Goal: Task Accomplishment & Management: Manage account settings

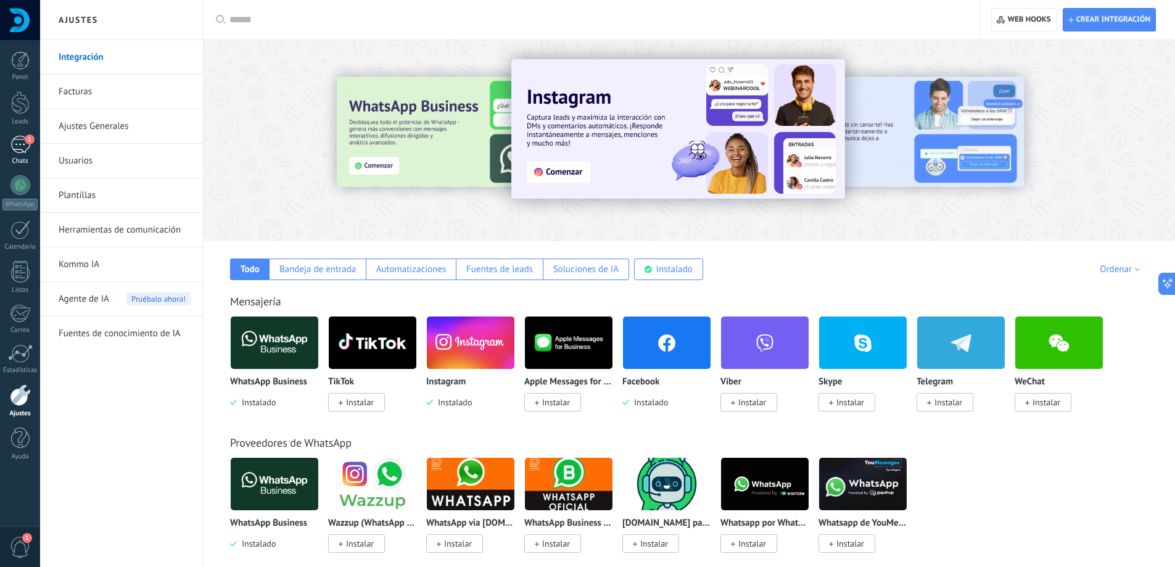
click at [12, 145] on div "1" at bounding box center [20, 145] width 20 height 18
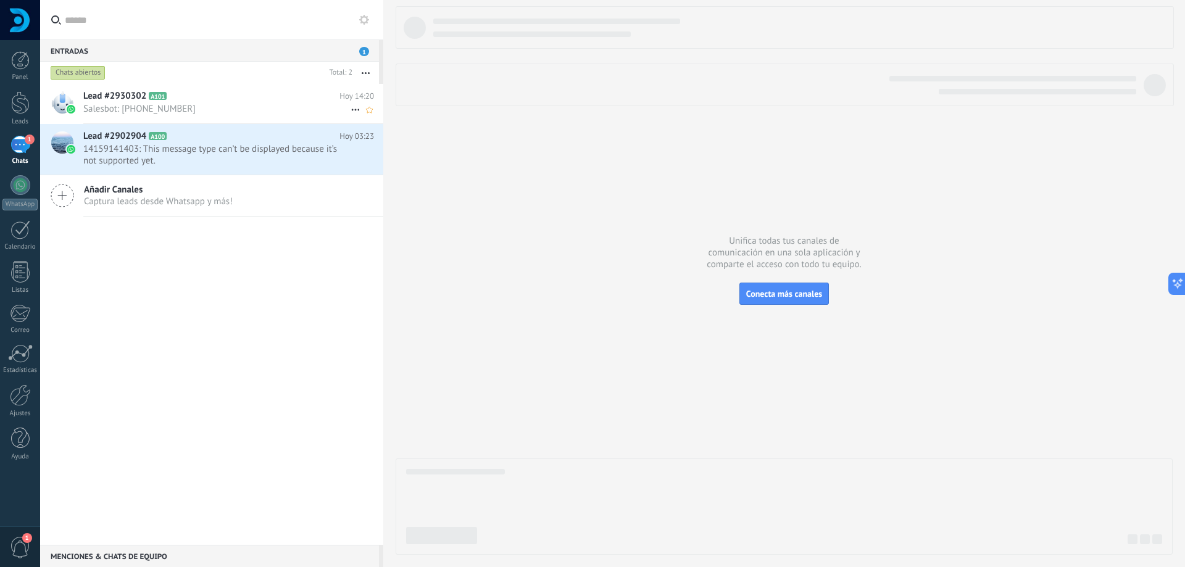
click at [230, 114] on span "Salesbot: [PHONE_NUMBER]" at bounding box center [216, 109] width 267 height 12
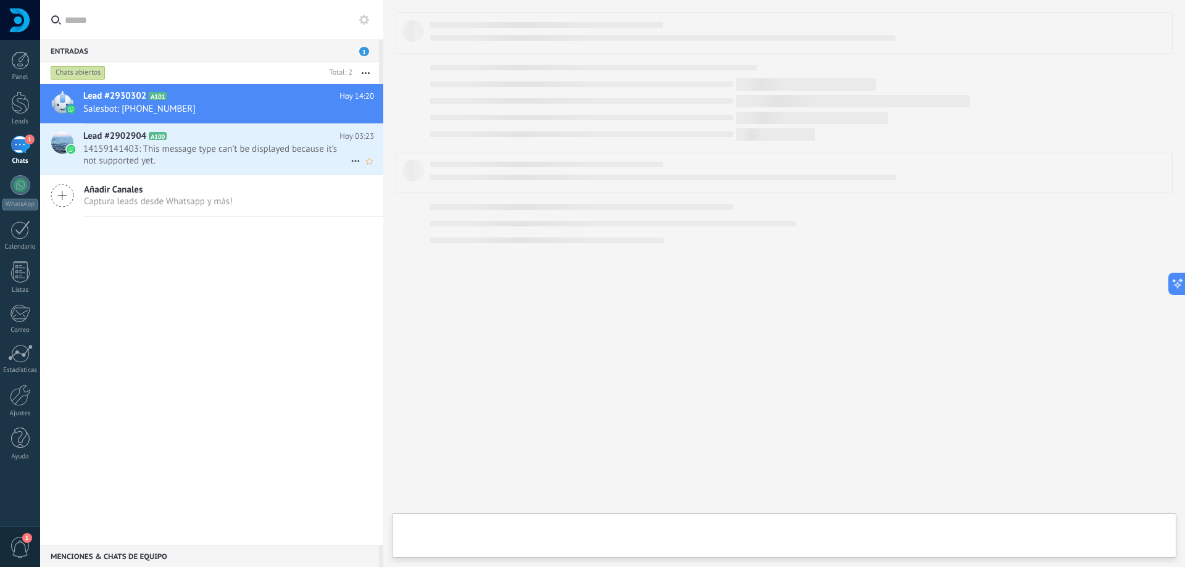
click at [196, 152] on span "14159141403: This message type can’t be displayed because it’s not supported ye…" at bounding box center [216, 154] width 267 height 23
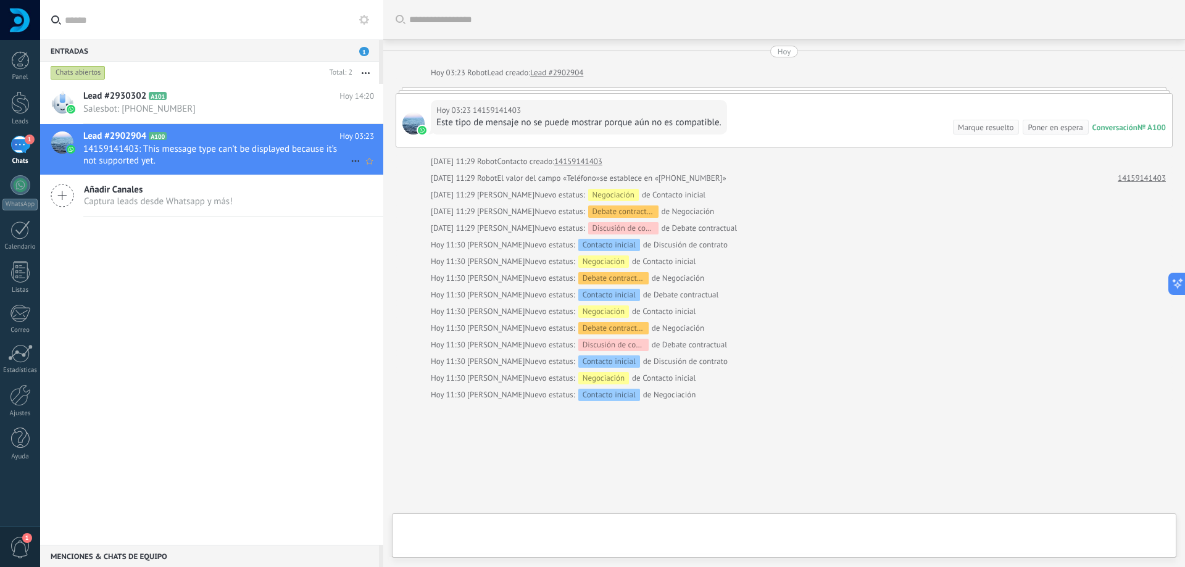
scroll to position [49, 0]
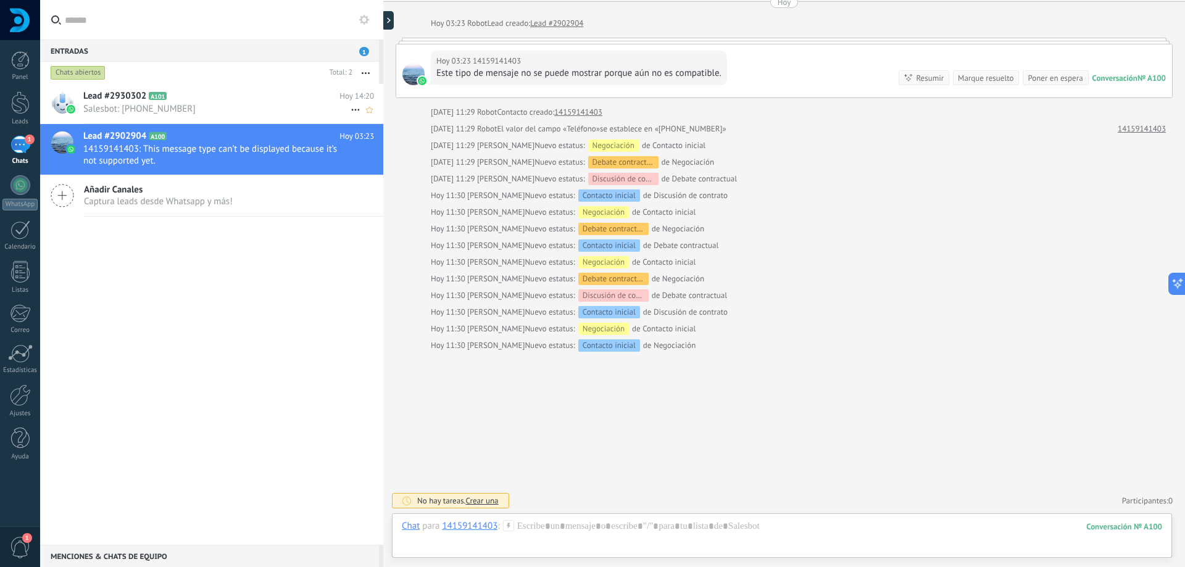
click at [257, 100] on h2 "Lead #2930302 A101" at bounding box center [211, 96] width 256 height 12
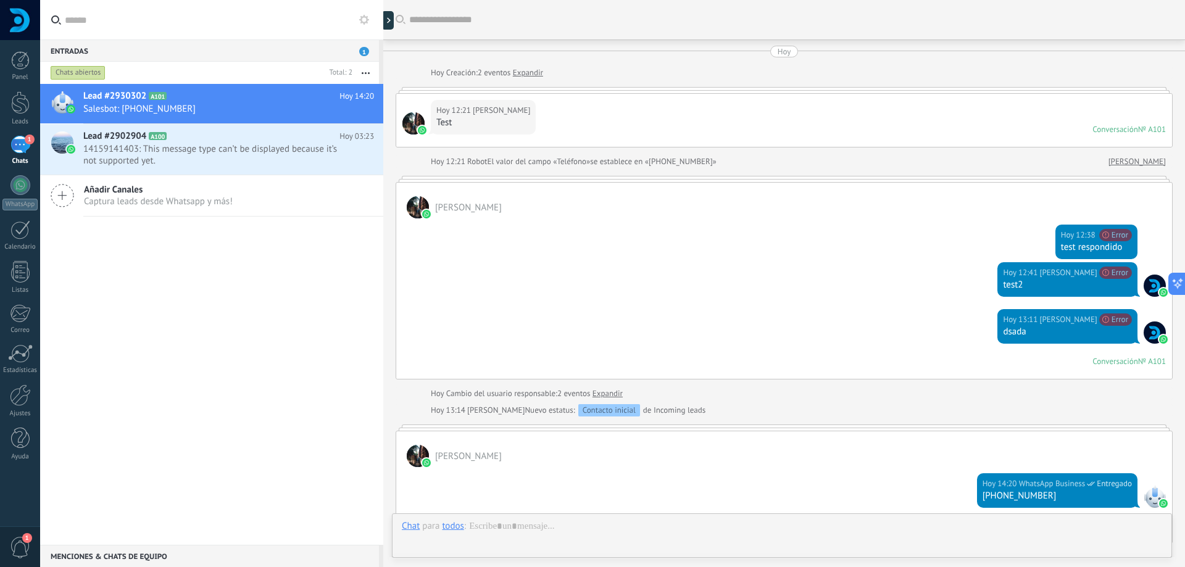
scroll to position [192, 0]
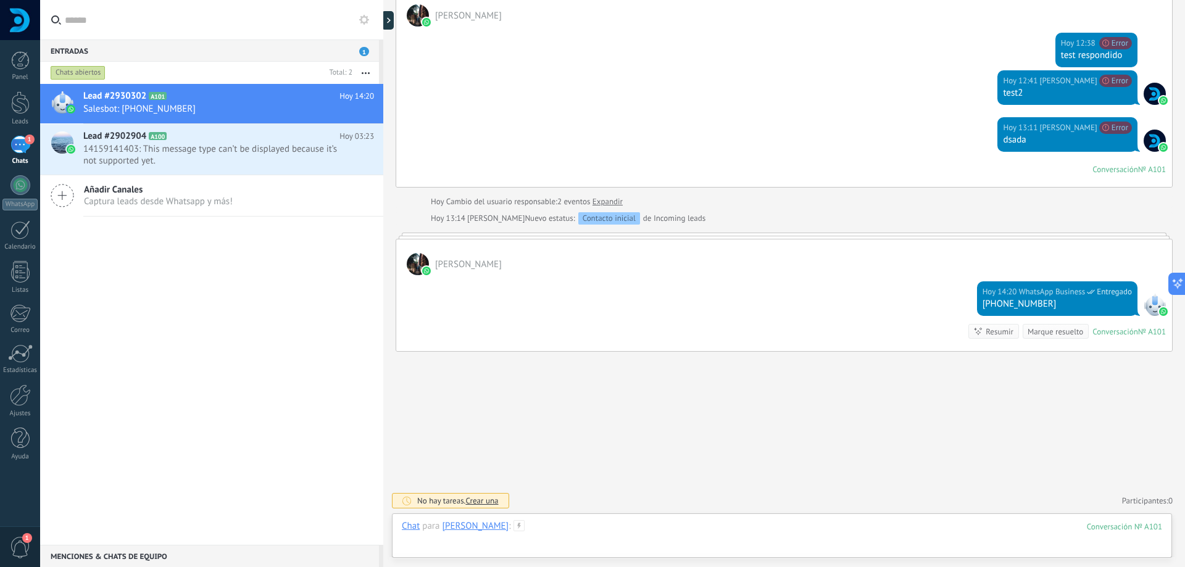
drag, startPoint x: 766, startPoint y: 546, endPoint x: 769, endPoint y: 537, distance: 9.6
click at [766, 545] on div at bounding box center [782, 538] width 760 height 37
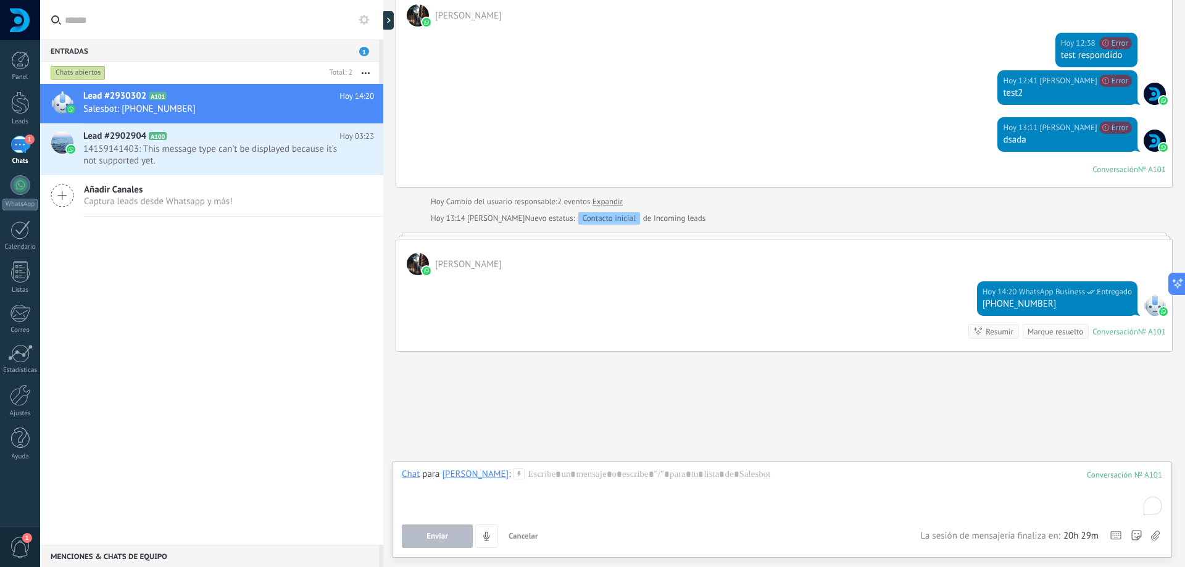
click at [770, 534] on div "Enviar Cancelar Rastrear clics en links ? Reducir links largos y rastrear clics…" at bounding box center [661, 535] width 518 height 23
click at [790, 477] on div "To enrich screen reader interactions, please activate Accessibility in Grammarl…" at bounding box center [782, 491] width 760 height 47
click at [784, 484] on div "To enrich screen reader interactions, please activate Accessibility in Grammarl…" at bounding box center [782, 491] width 760 height 47
click at [443, 536] on span "Enviar" at bounding box center [437, 536] width 22 height 9
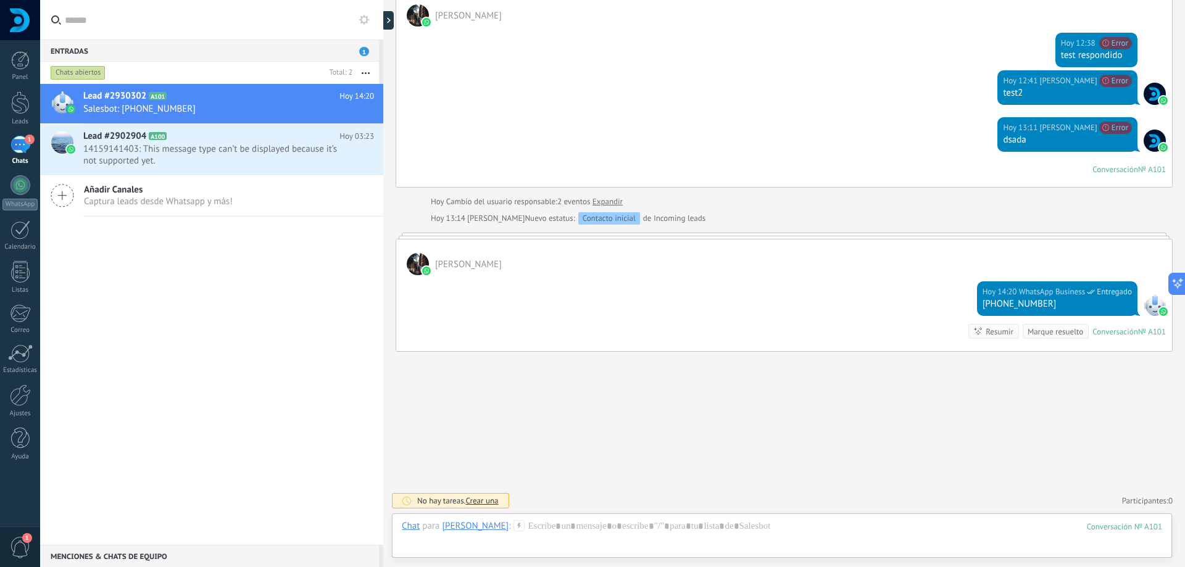
scroll to position [239, 0]
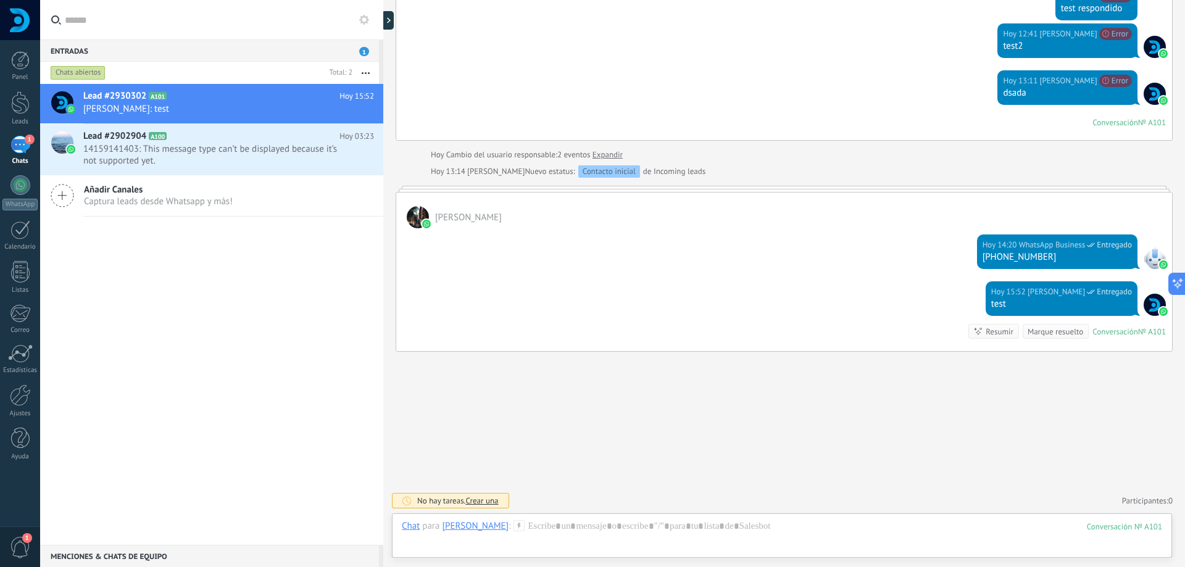
click at [711, 437] on div "Buscar Carga más [DATE] [DATE] Creación: 2 eventos Expandir [DATE] 12:21 [PERSO…" at bounding box center [784, 164] width 802 height 806
click at [24, 147] on div "1" at bounding box center [20, 145] width 20 height 18
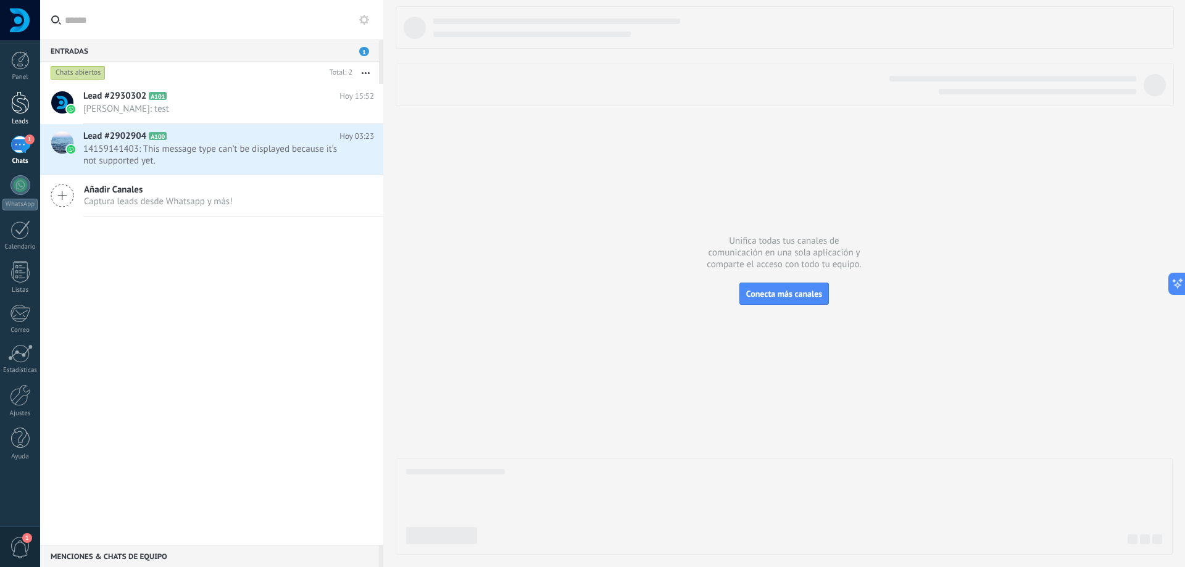
click at [13, 105] on div at bounding box center [20, 102] width 19 height 23
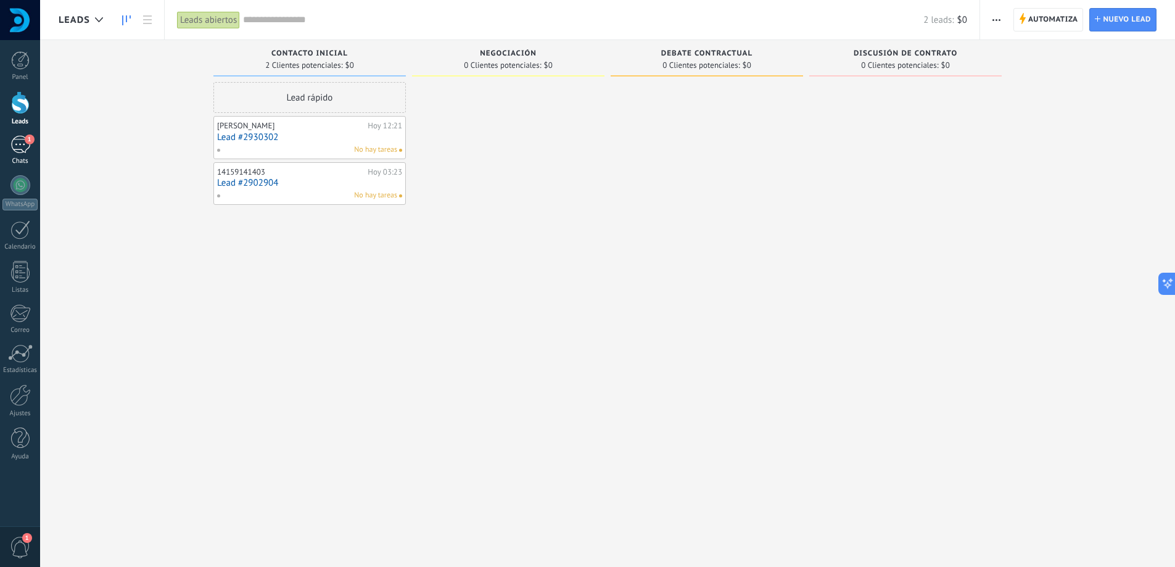
click at [19, 147] on div "1" at bounding box center [20, 145] width 20 height 18
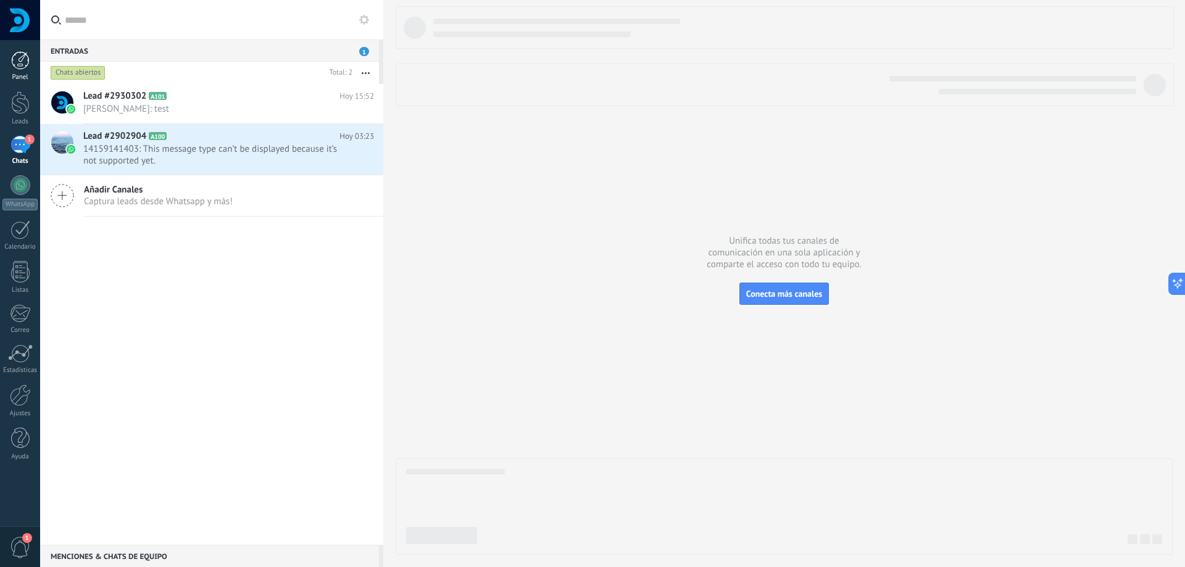
click at [28, 65] on div at bounding box center [20, 60] width 19 height 19
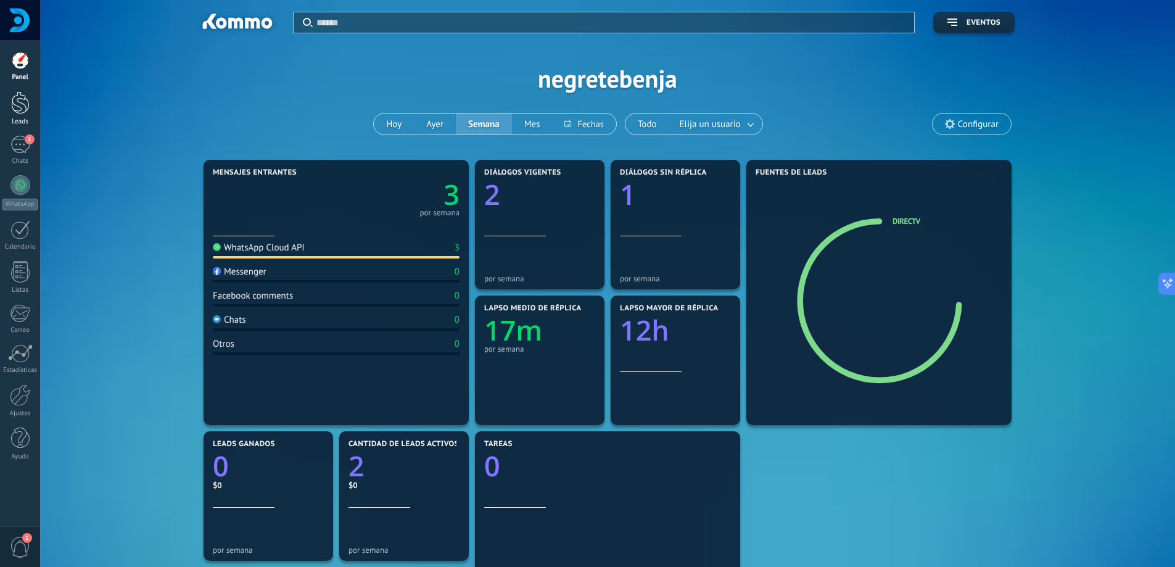
click at [21, 101] on div at bounding box center [20, 102] width 19 height 23
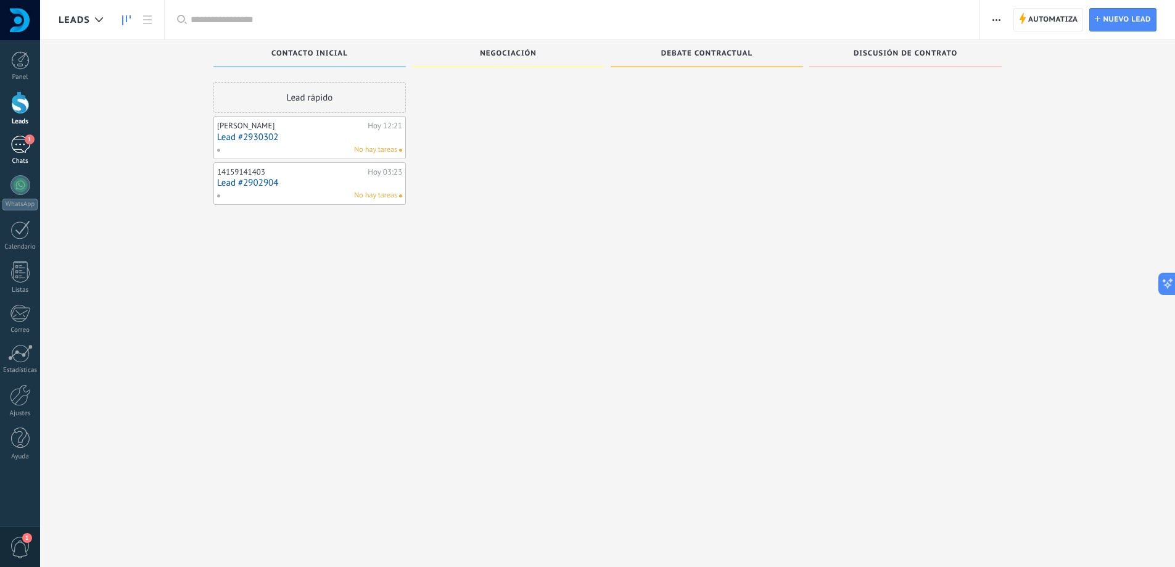
click at [21, 152] on div "1" at bounding box center [20, 145] width 20 height 18
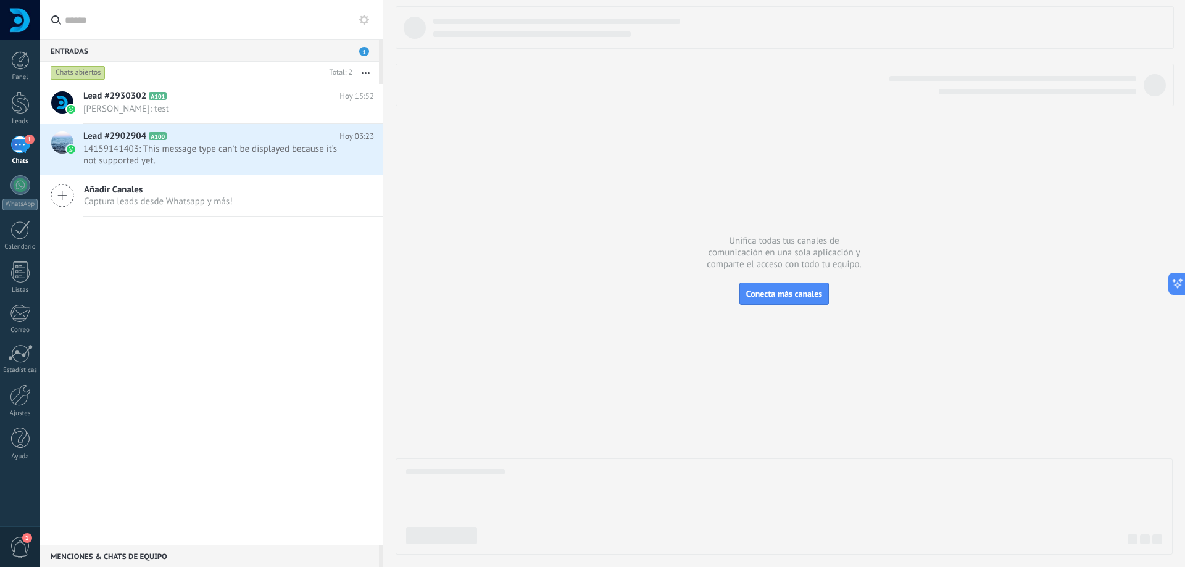
click at [135, 205] on span "Captura leads desde Whatsapp y más!" at bounding box center [158, 202] width 149 height 12
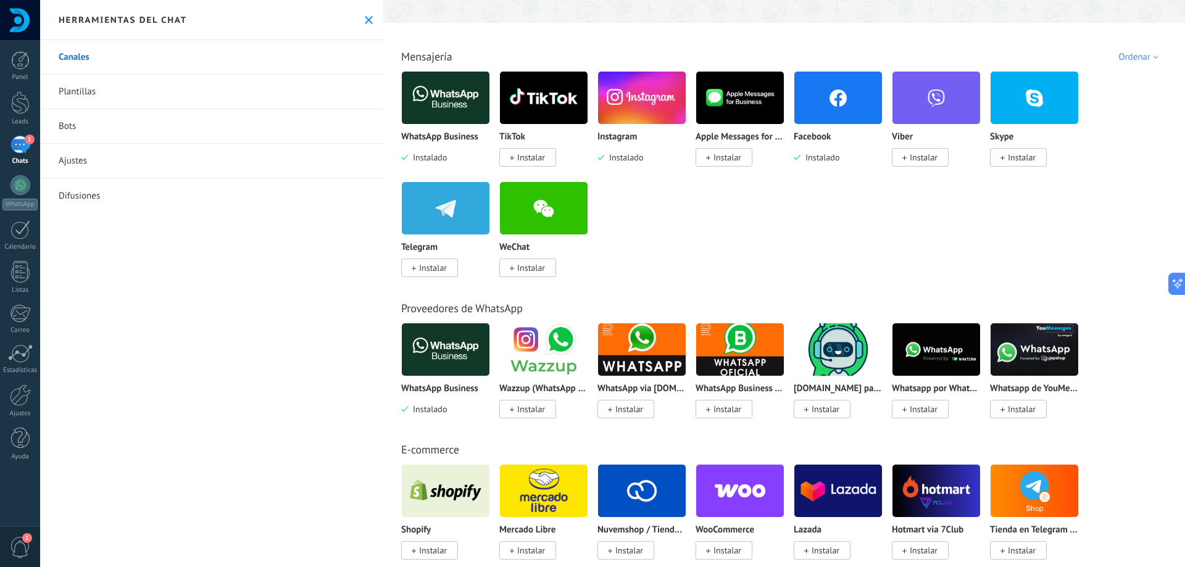
scroll to position [185, 0]
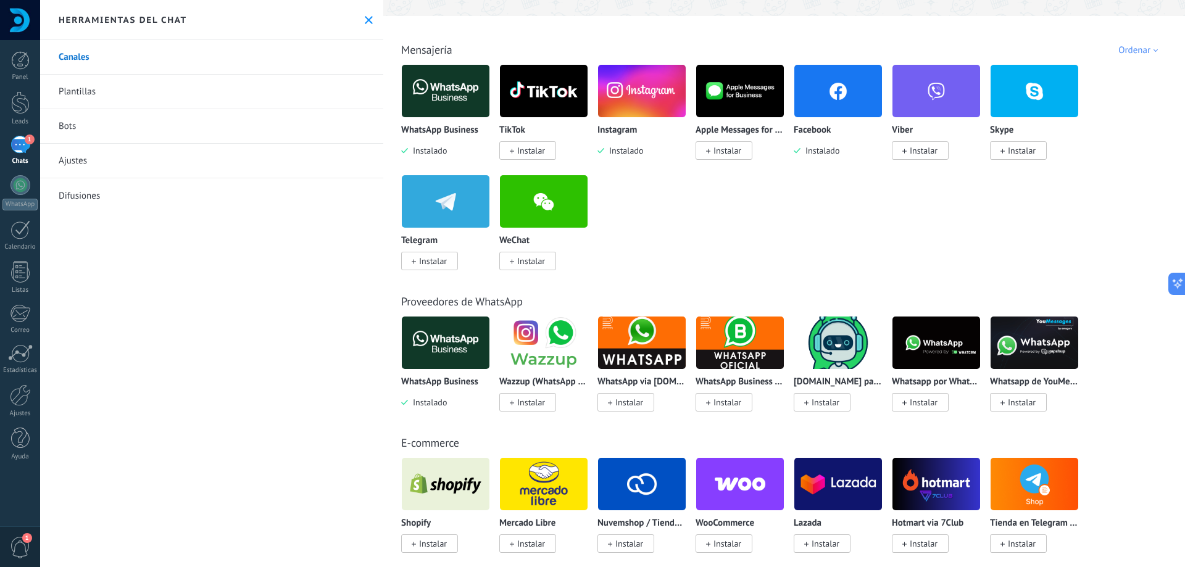
click at [197, 323] on div "Canales Plantillas Bots Ajustes Difusiones" at bounding box center [211, 303] width 343 height 527
click at [14, 152] on div "2" at bounding box center [20, 145] width 20 height 18
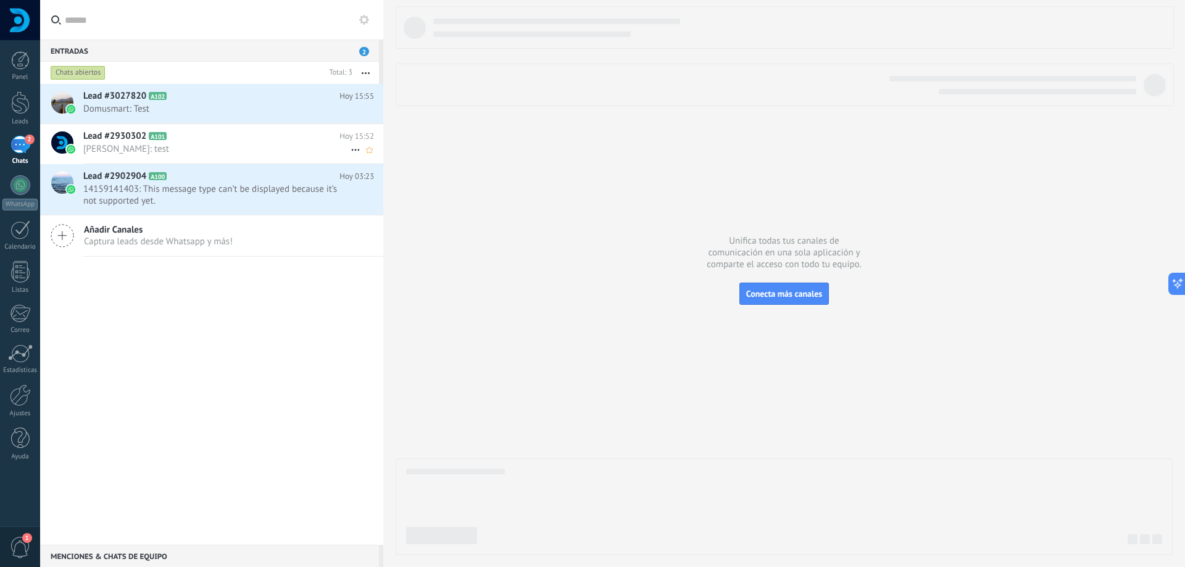
click at [194, 144] on span "[PERSON_NAME]: test" at bounding box center [216, 149] width 267 height 12
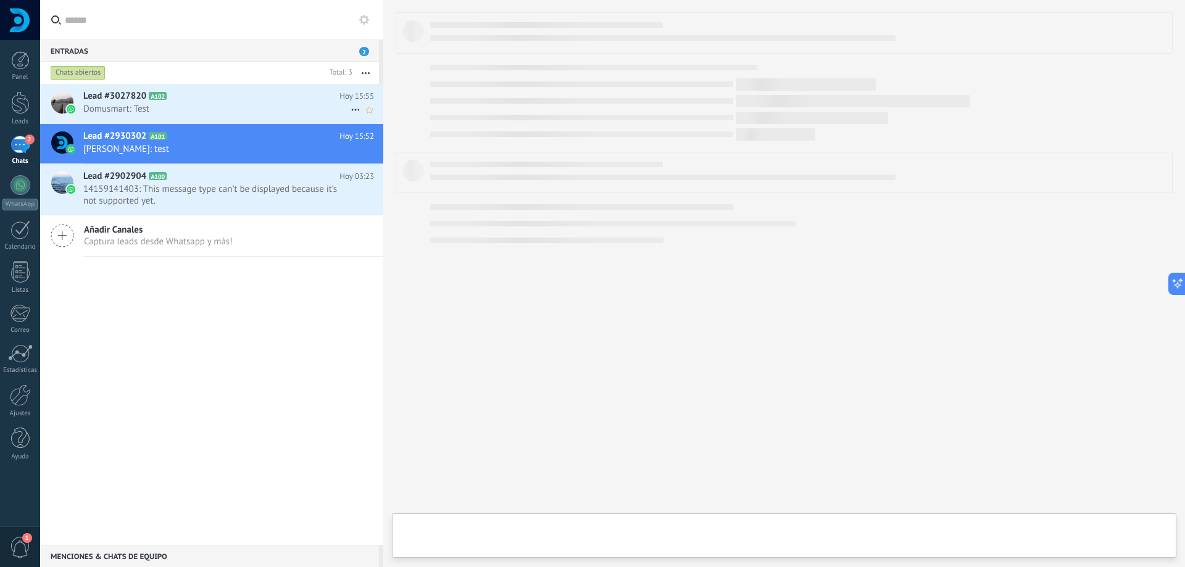
click at [199, 99] on h2 "Lead #3027820 A102" at bounding box center [211, 96] width 256 height 12
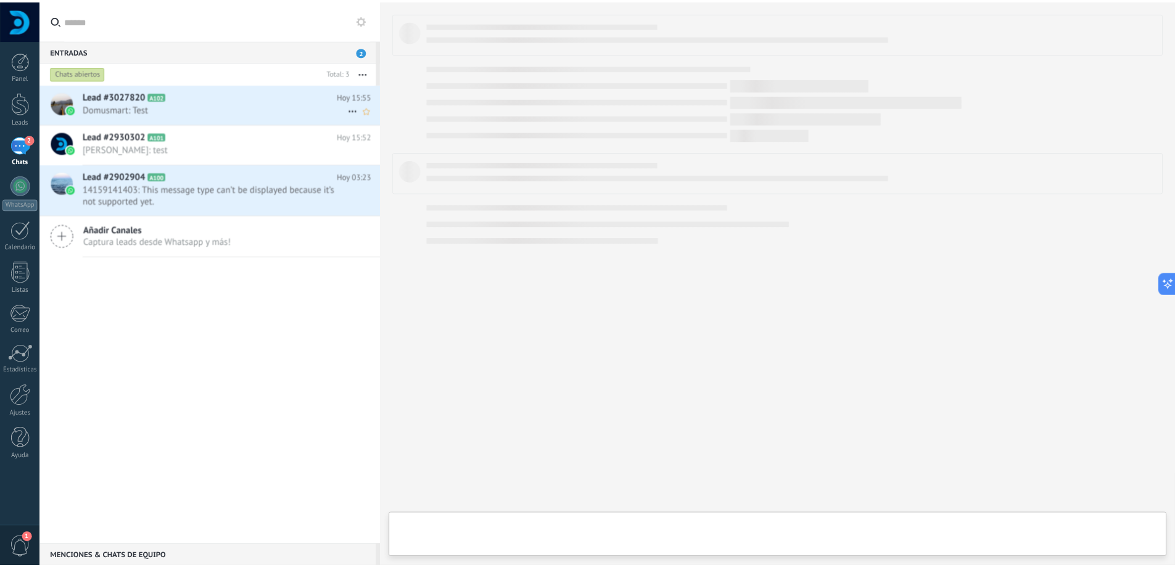
scroll to position [239, 0]
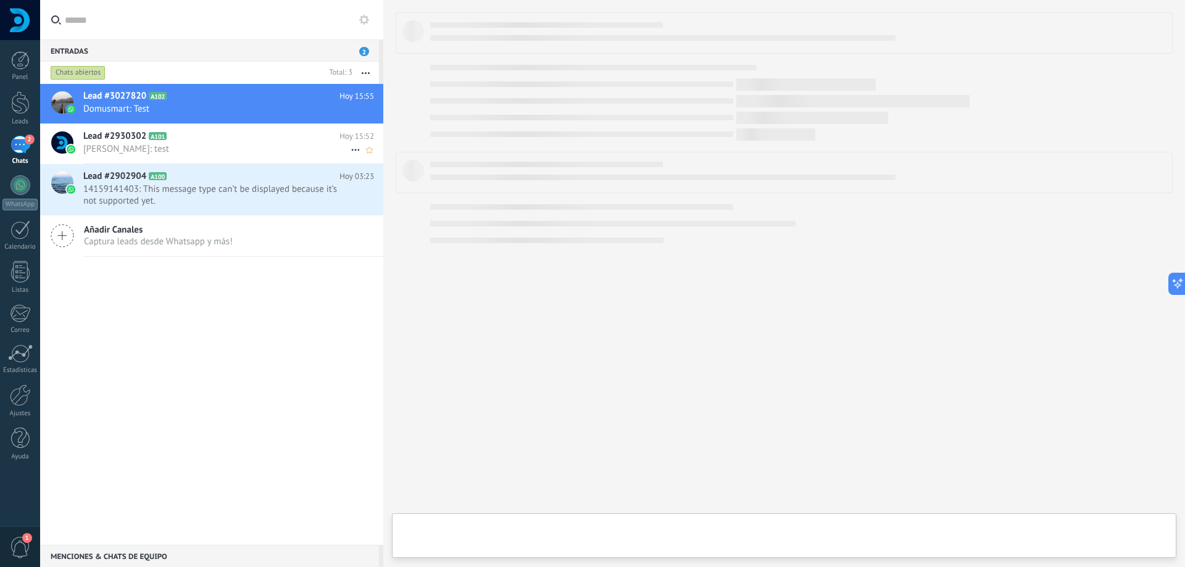
click at [254, 146] on span "[PERSON_NAME]: test" at bounding box center [216, 149] width 267 height 12
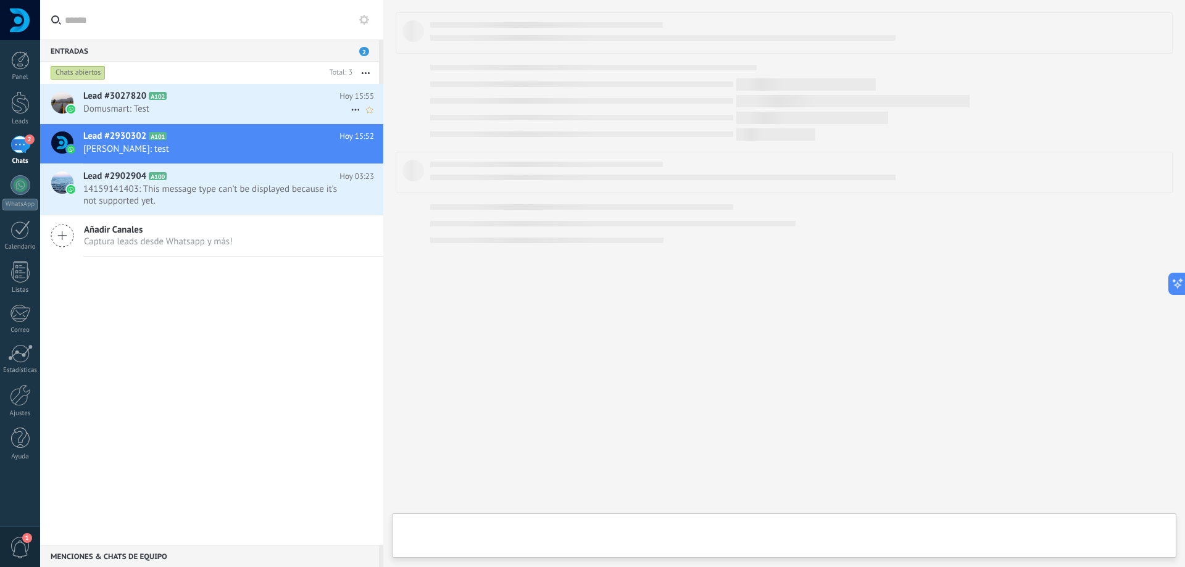
click at [260, 104] on span "Domusmart: Test" at bounding box center [216, 109] width 267 height 12
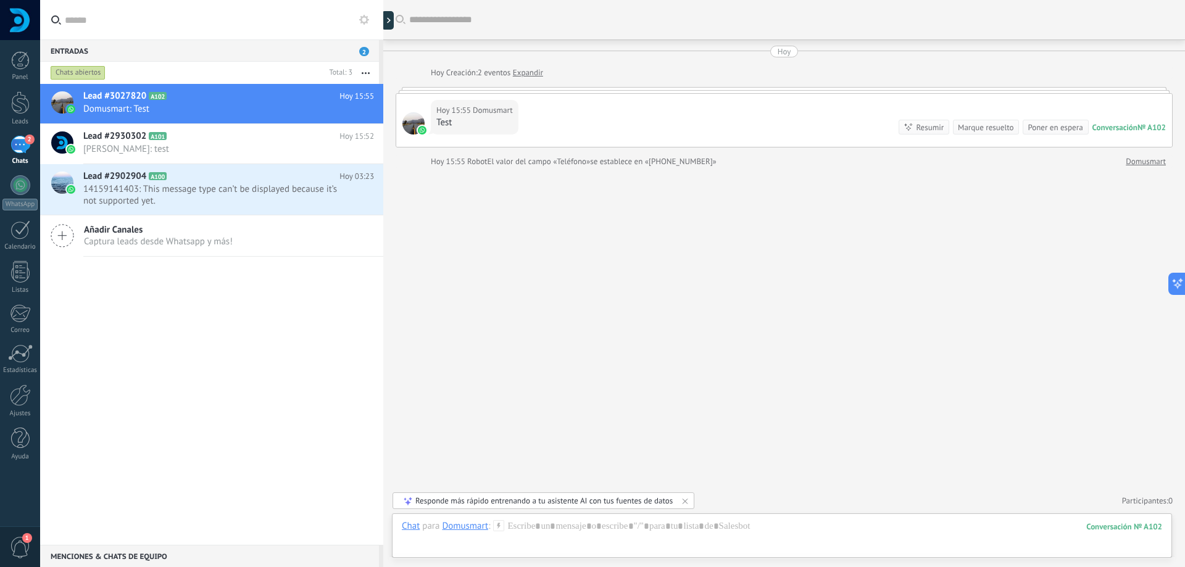
click at [363, 51] on span "2" at bounding box center [364, 51] width 10 height 9
click at [244, 193] on span "14159141403: This message type can’t be displayed because it’s not supported ye…" at bounding box center [216, 194] width 267 height 23
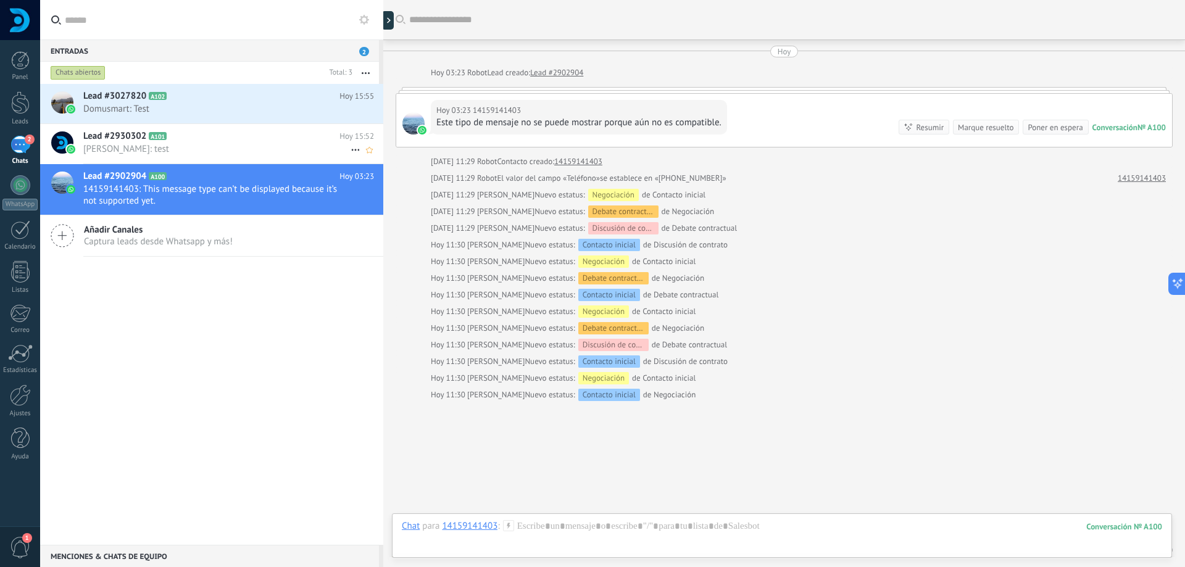
click at [244, 138] on h2 "Lead #2930302 A101" at bounding box center [211, 136] width 256 height 12
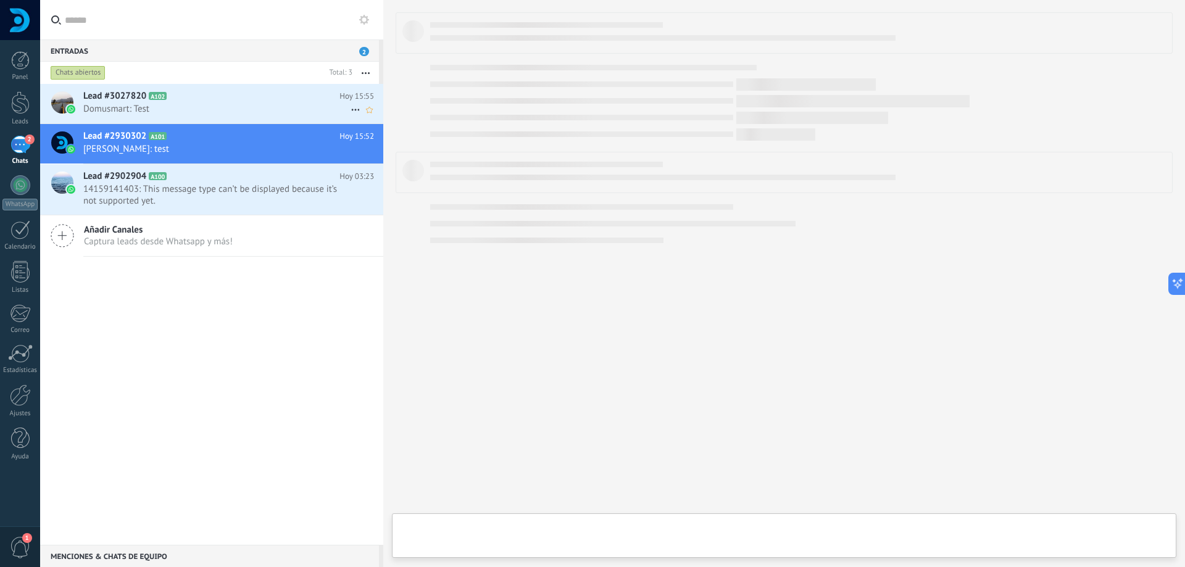
click at [242, 86] on div "Lead #3027820 A102 [DATE] 15:55 Domusmart: Test" at bounding box center [233, 103] width 300 height 39
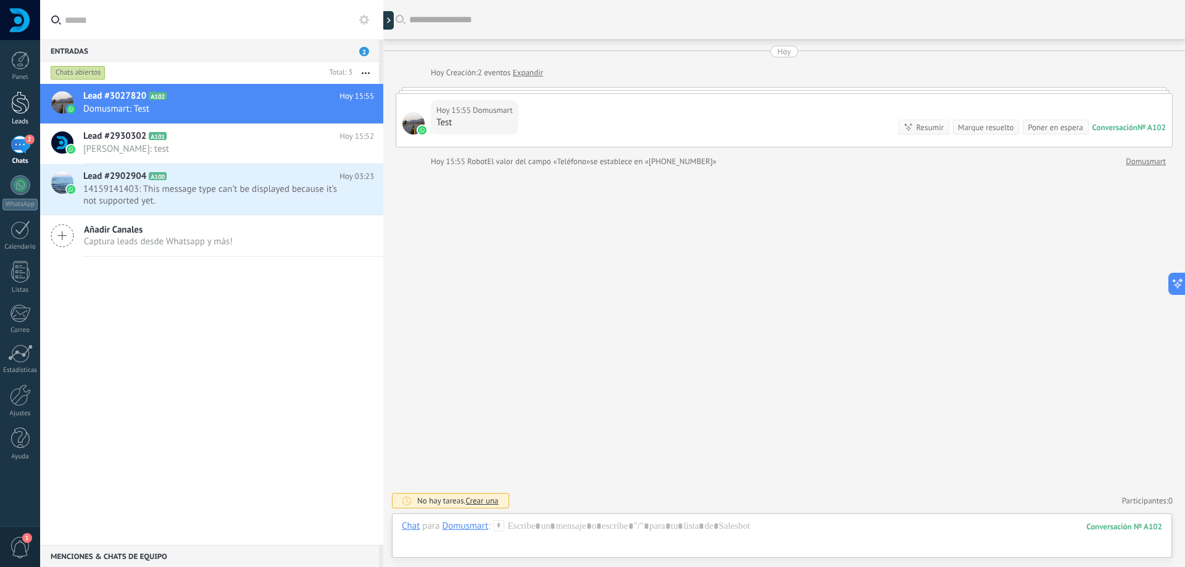
click at [20, 103] on div at bounding box center [20, 102] width 19 height 23
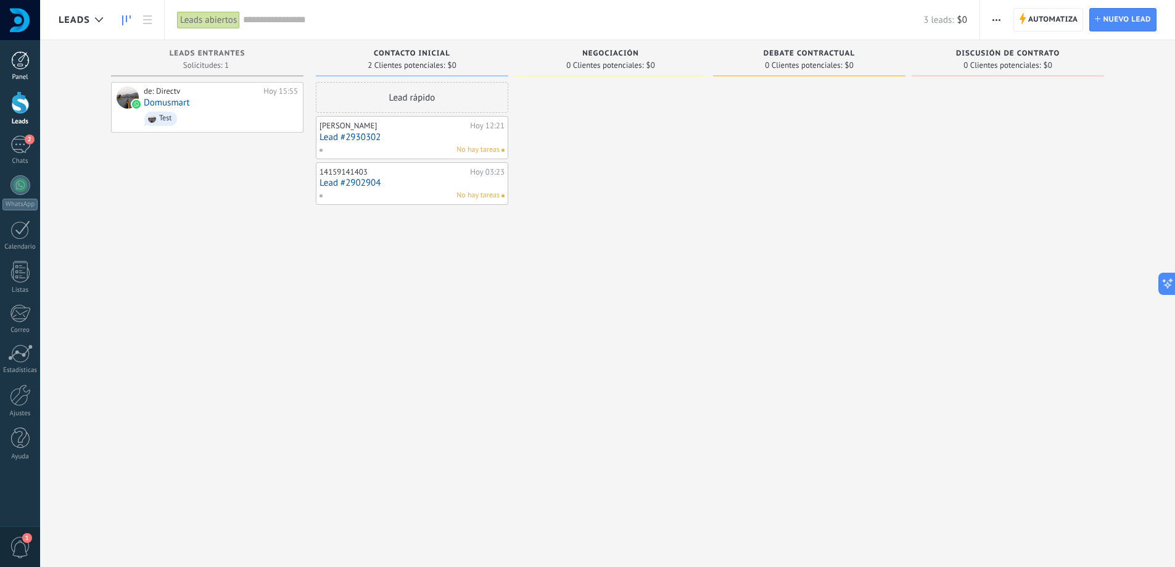
click at [9, 62] on link "Panel" at bounding box center [20, 66] width 40 height 30
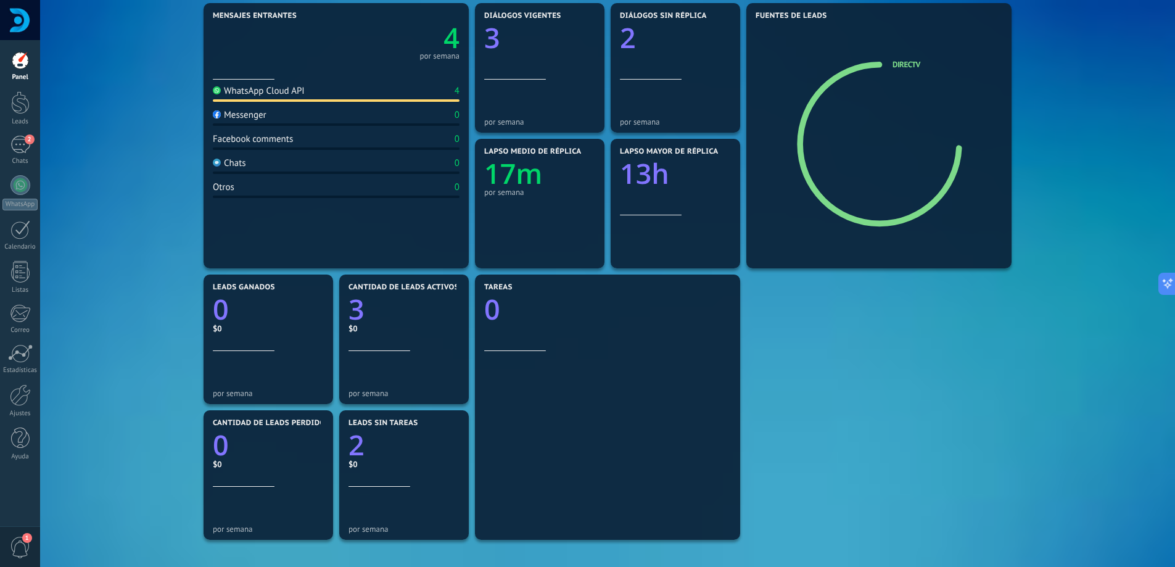
scroll to position [306, 0]
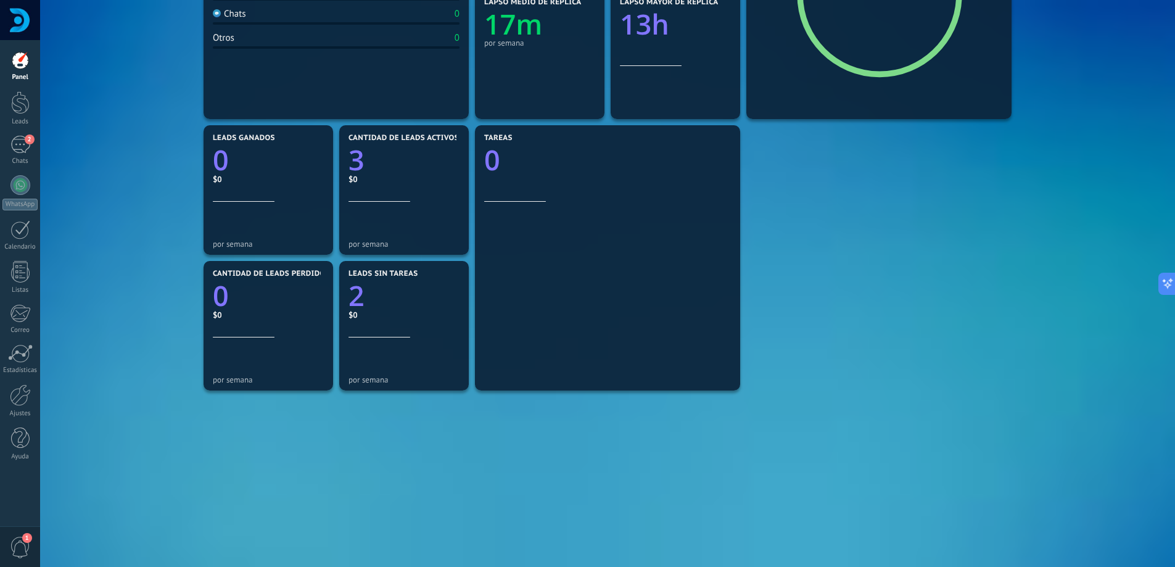
click at [17, 547] on span "1" at bounding box center [20, 548] width 21 height 22
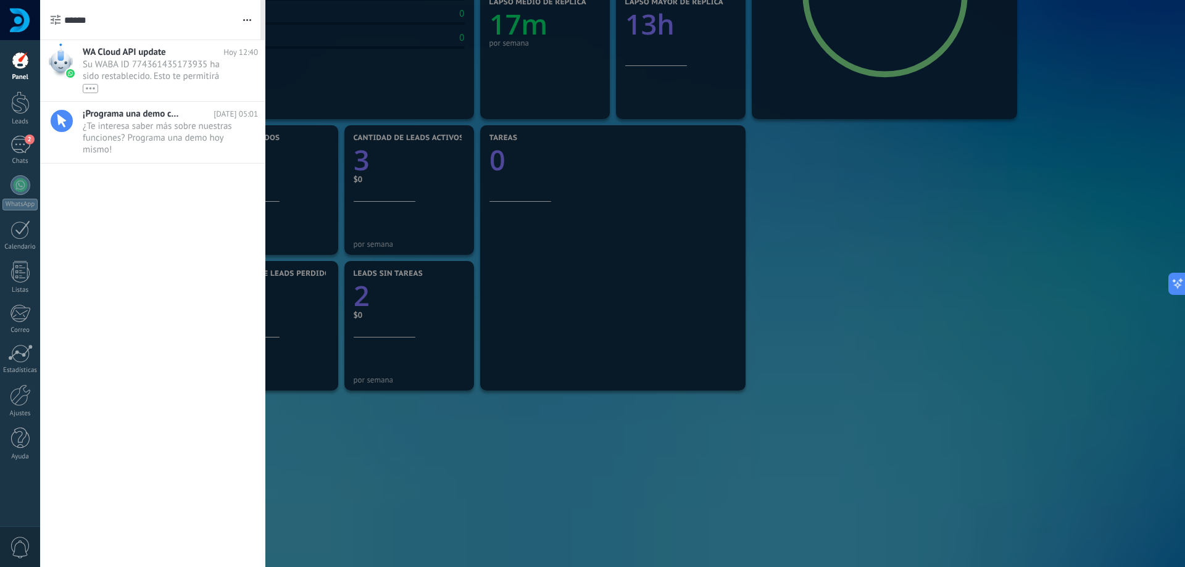
click at [338, 502] on div at bounding box center [592, 283] width 1185 height 567
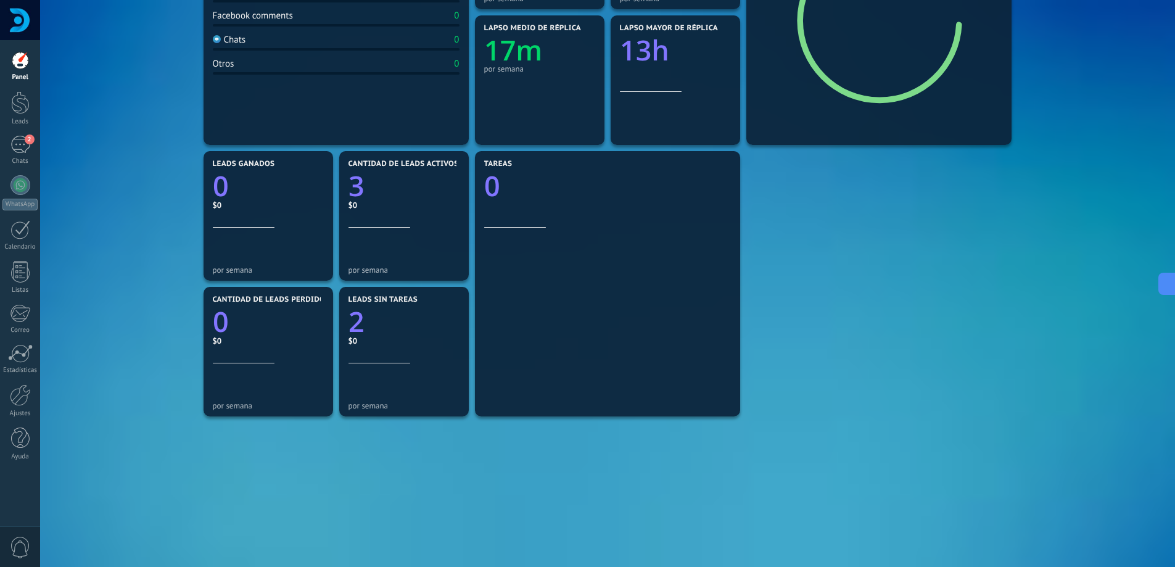
scroll to position [0, 0]
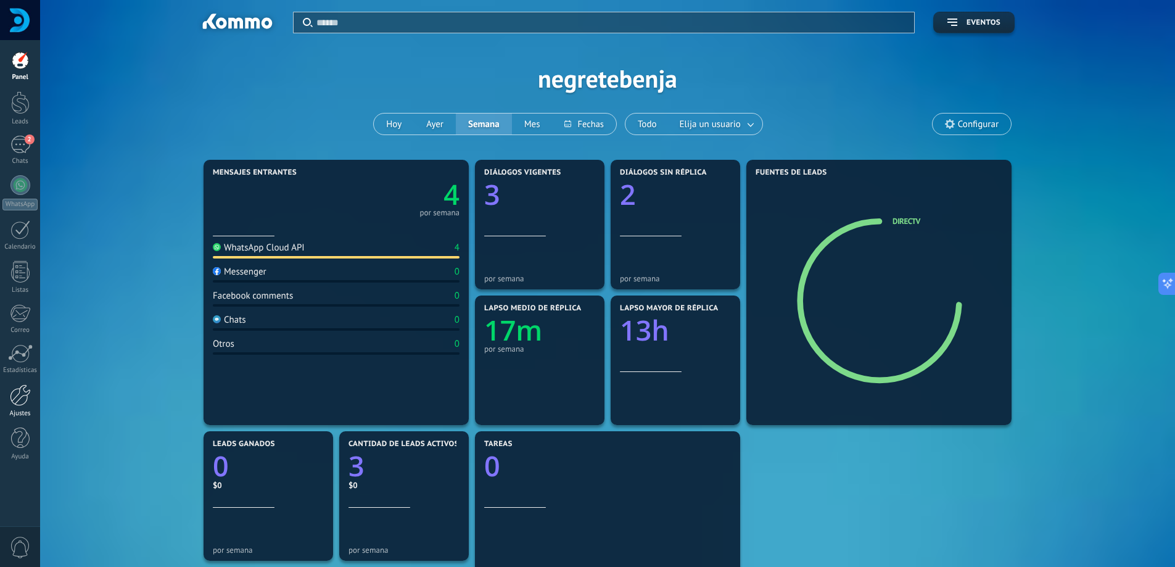
click at [16, 400] on div at bounding box center [20, 395] width 21 height 22
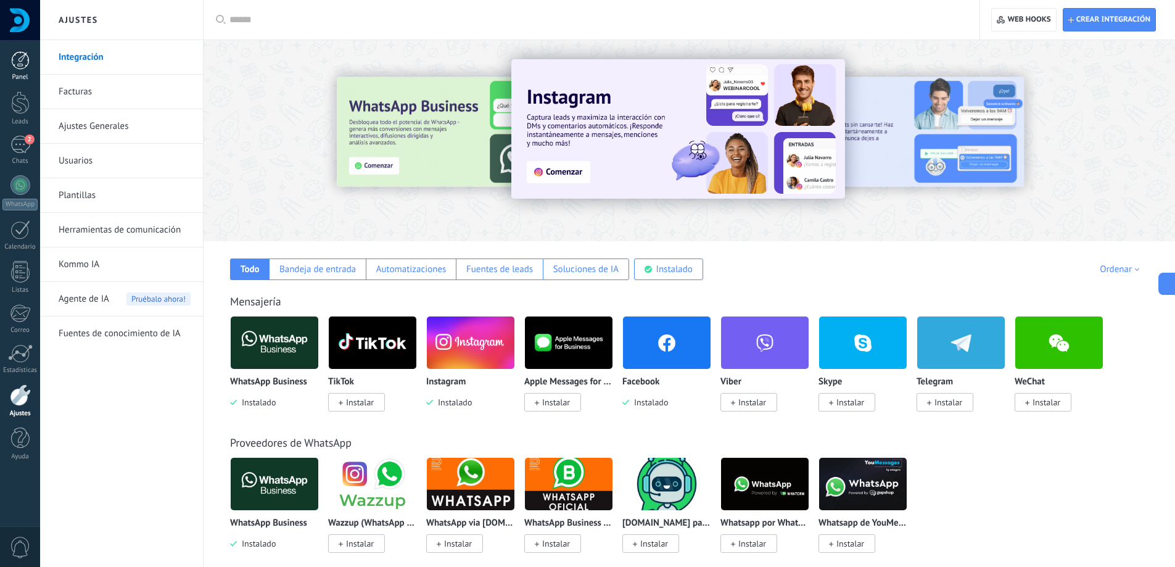
click at [22, 65] on div at bounding box center [20, 60] width 19 height 19
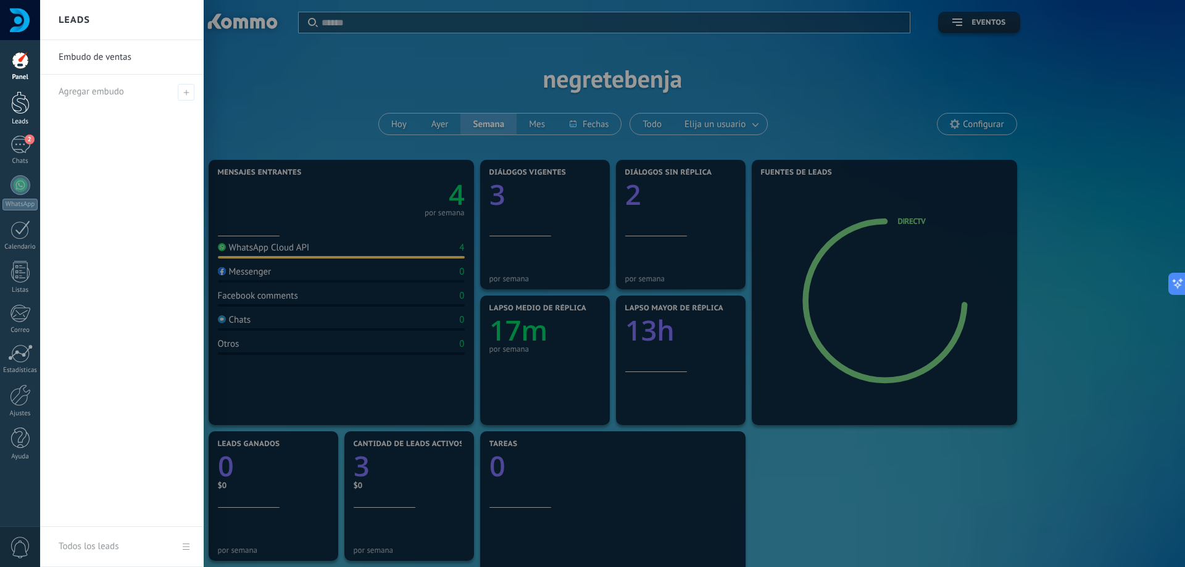
click at [18, 117] on link "Leads" at bounding box center [20, 108] width 40 height 35
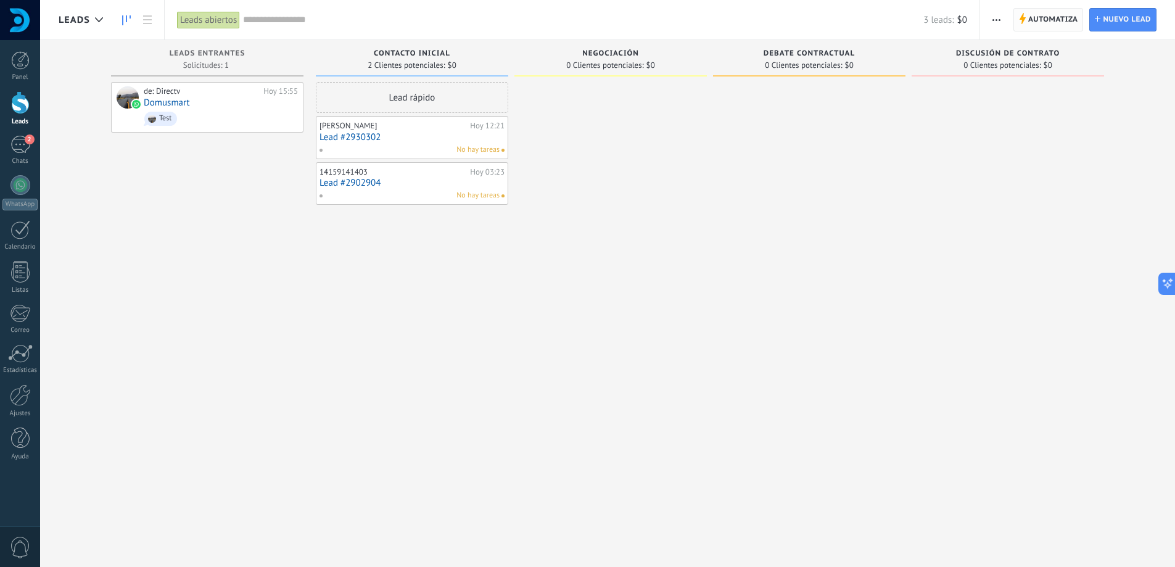
click at [1050, 9] on span "Automatiza" at bounding box center [1054, 20] width 50 height 22
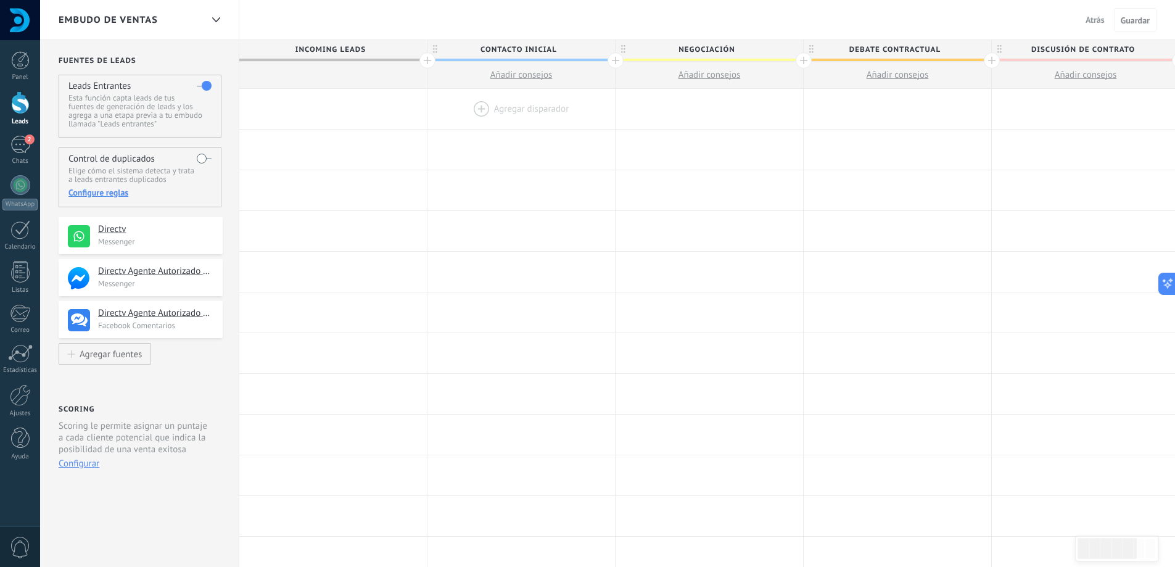
drag, startPoint x: 144, startPoint y: 237, endPoint x: 520, endPoint y: 109, distance: 396.9
click at [520, 109] on div "**********" at bounding box center [798, 492] width 1517 height 904
click at [14, 183] on div at bounding box center [20, 185] width 20 height 20
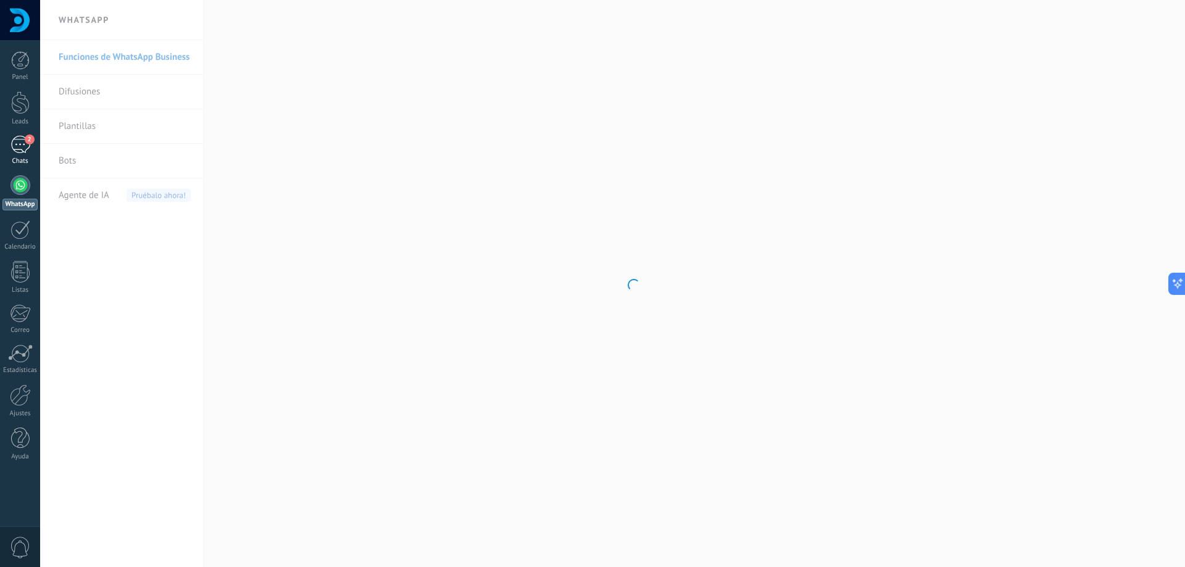
click at [16, 148] on div "2" at bounding box center [20, 145] width 20 height 18
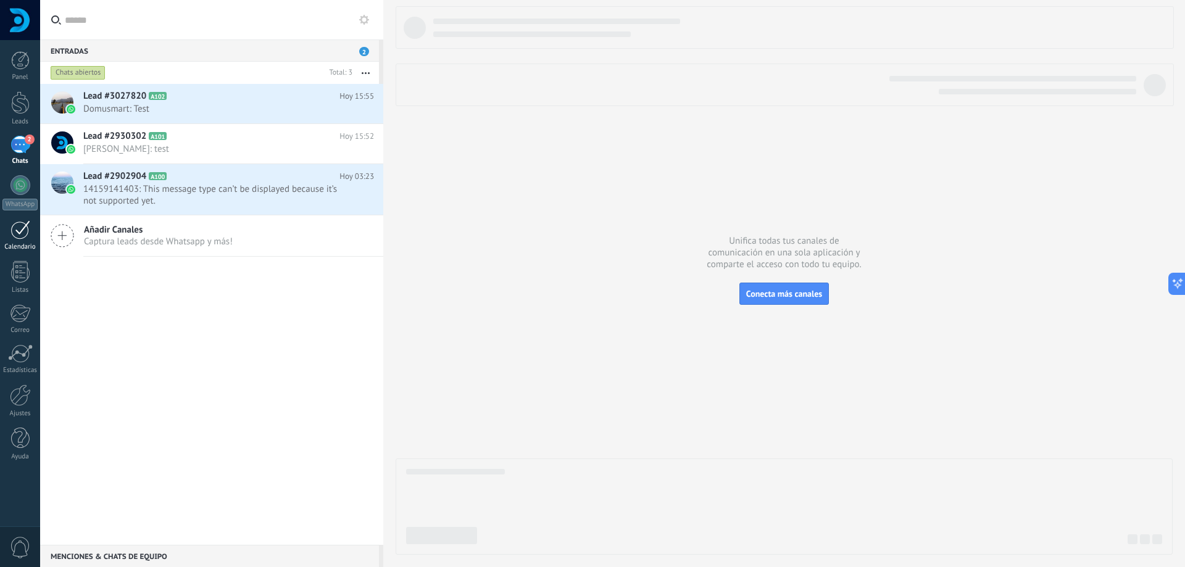
click at [17, 233] on div at bounding box center [20, 229] width 20 height 19
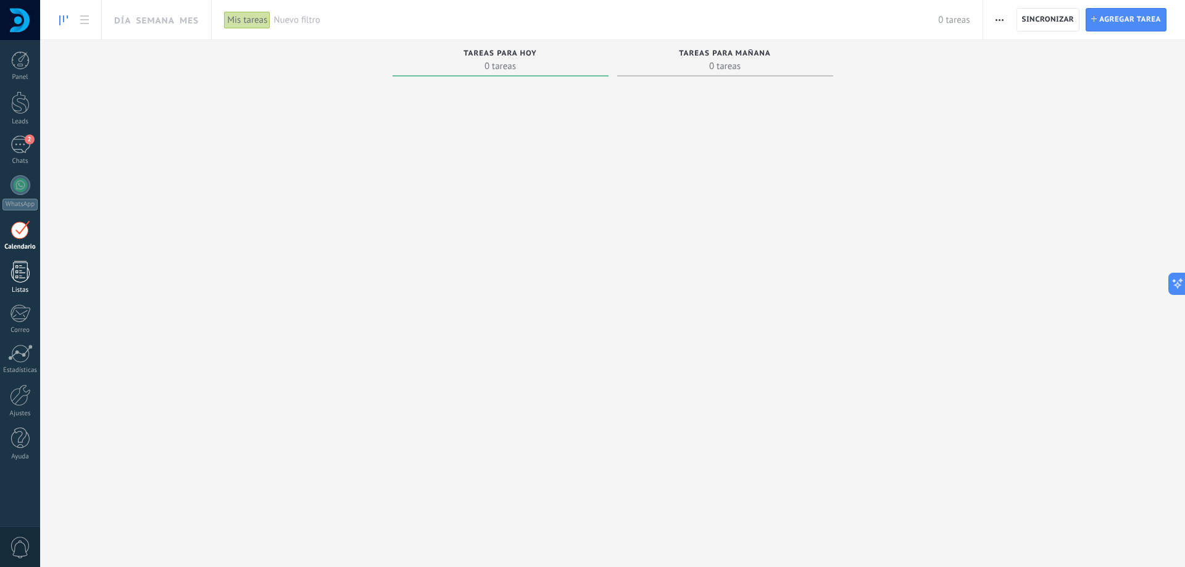
click at [25, 277] on div at bounding box center [20, 272] width 19 height 22
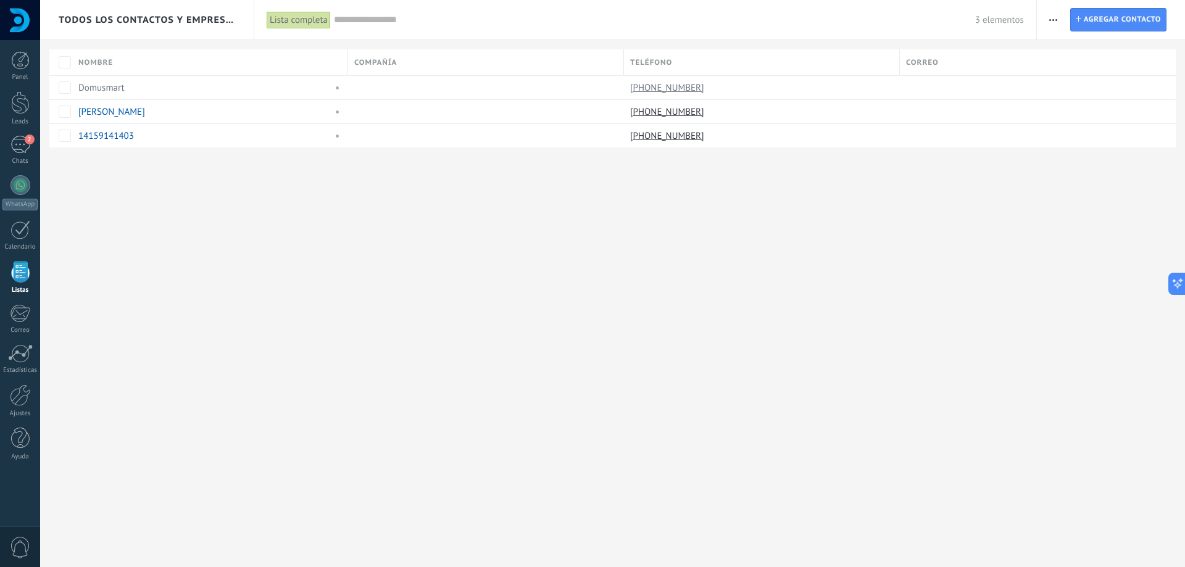
click at [352, 259] on div "Todos los contactos y empresas Lista completa Aplicar 3 elementos Lista complet…" at bounding box center [612, 283] width 1145 height 567
click at [18, 313] on div at bounding box center [20, 313] width 20 height 19
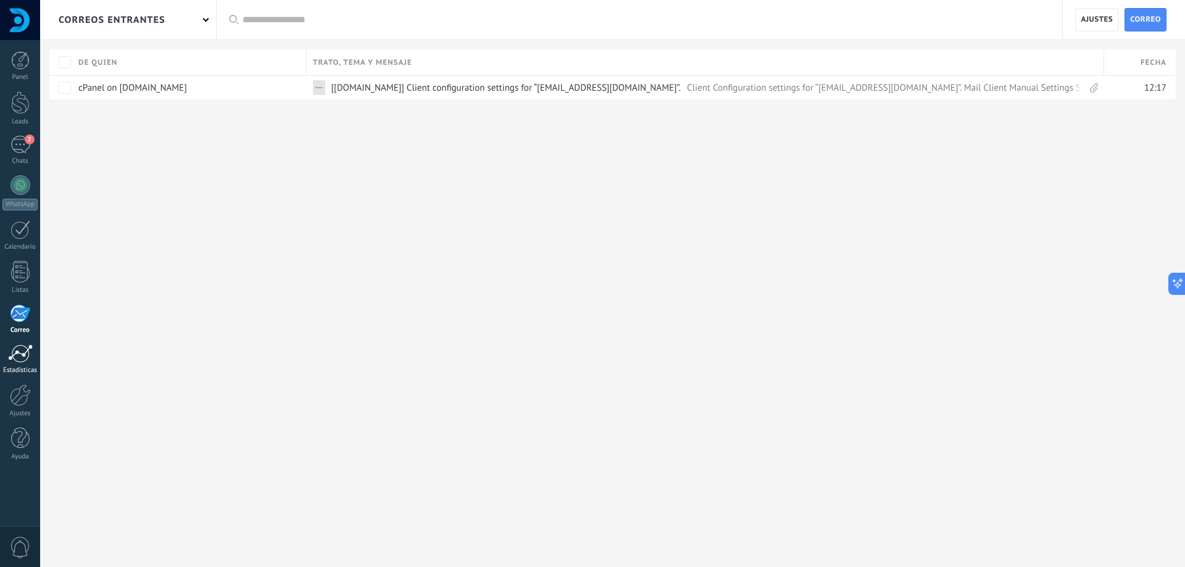
click at [18, 353] on div at bounding box center [20, 353] width 25 height 19
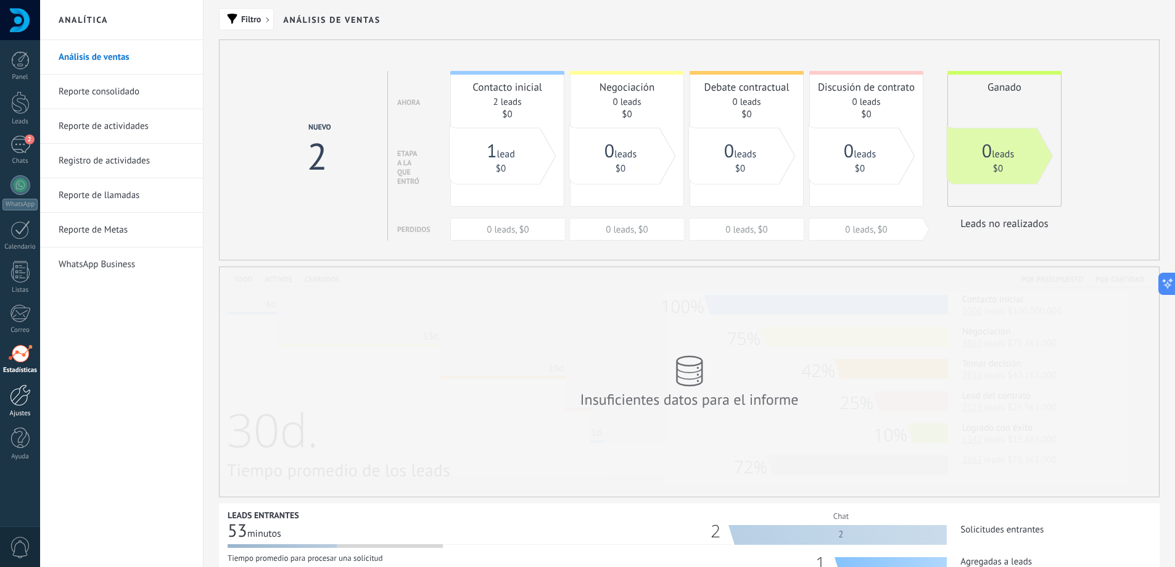
click at [7, 393] on link "Ajustes" at bounding box center [20, 400] width 40 height 33
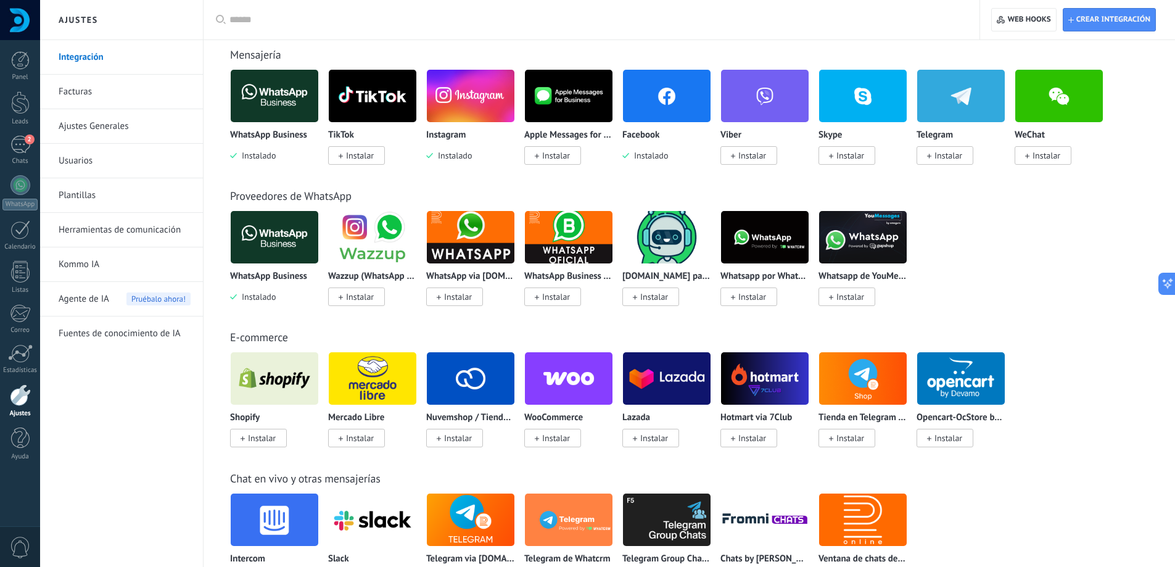
scroll to position [185, 0]
